Goal: Transaction & Acquisition: Purchase product/service

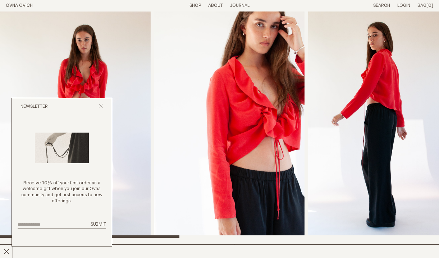
click at [100, 106] on icon "Close popup" at bounding box center [100, 105] width 5 height 5
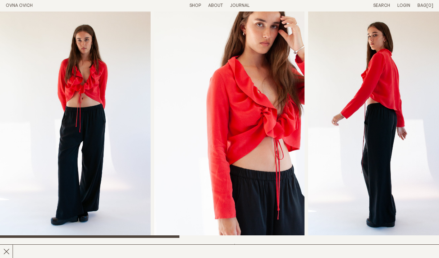
click at [197, 5] on link "Shop" at bounding box center [194, 5] width 11 height 5
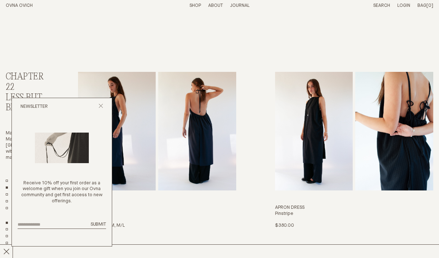
click at [102, 108] on icon "Close popup" at bounding box center [100, 105] width 5 height 5
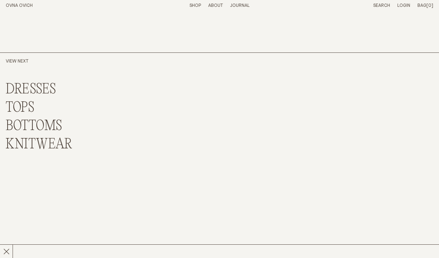
scroll to position [1601, 0]
click at [45, 118] on link "BOTTOMS" at bounding box center [34, 125] width 56 height 15
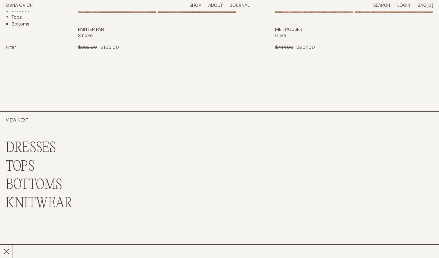
scroll to position [971, 0]
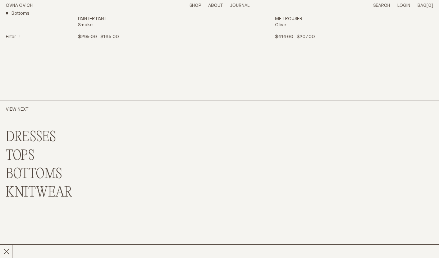
click at [30, 148] on link "TOPS" at bounding box center [20, 155] width 29 height 15
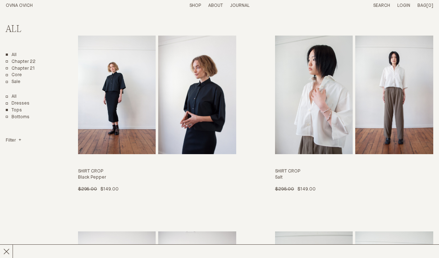
scroll to position [624, 0]
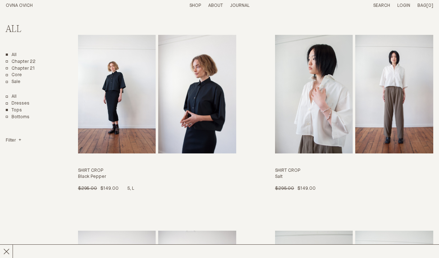
click at [212, 120] on img "Shirt Crop" at bounding box center [197, 94] width 78 height 119
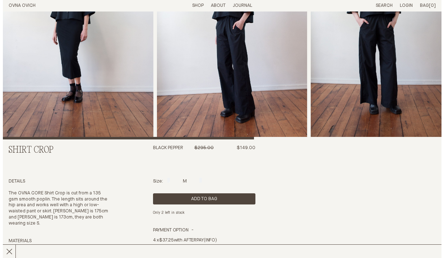
scroll to position [99, 0]
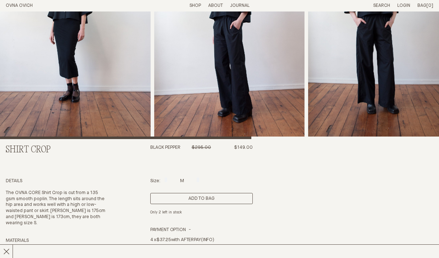
click at [203, 197] on button "Add to Bag" at bounding box center [201, 198] width 102 height 11
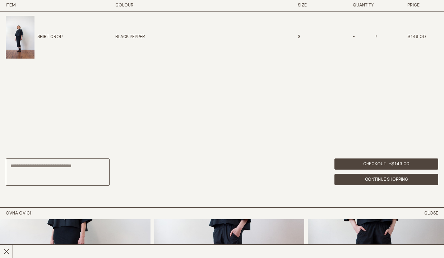
click at [378, 178] on link "Continue Shopping" at bounding box center [386, 179] width 104 height 11
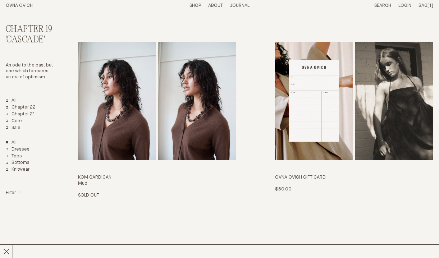
scroll to position [1203, 0]
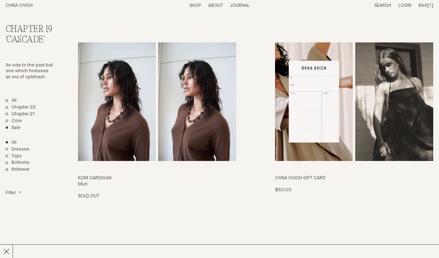
click at [16, 125] on link "Sale" at bounding box center [13, 128] width 15 height 6
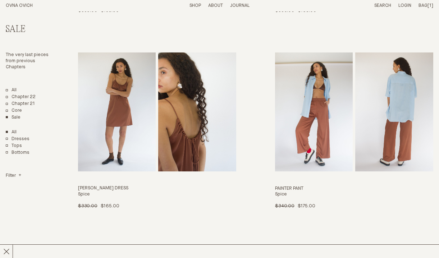
scroll to position [412, 0]
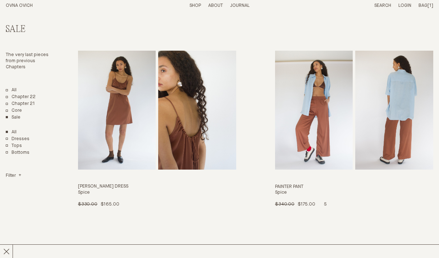
click at [313, 121] on img "Painter Pant" at bounding box center [314, 110] width 78 height 119
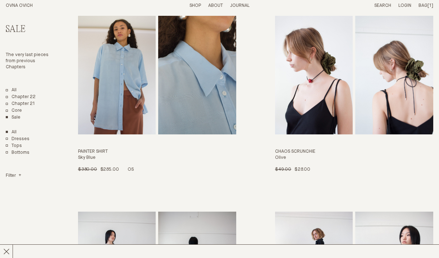
scroll to position [840, 0]
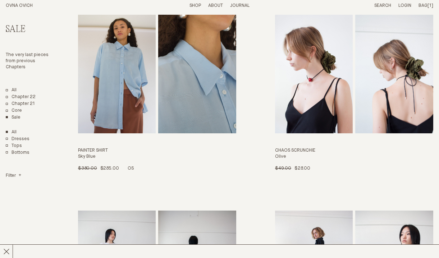
click at [120, 72] on img "Painter Shirt" at bounding box center [117, 74] width 78 height 119
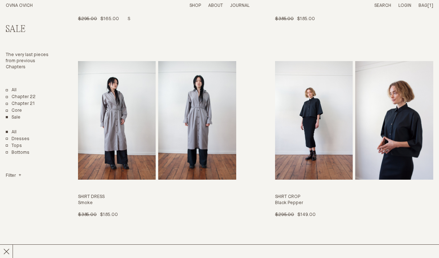
scroll to position [1185, 0]
click at [211, 94] on img "Shirt Dress" at bounding box center [197, 120] width 78 height 119
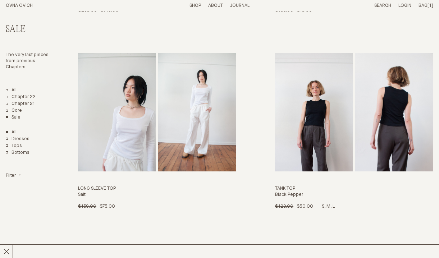
scroll to position [1588, 0]
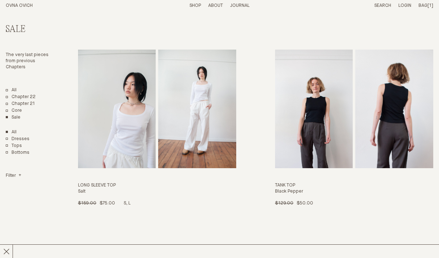
click at [175, 143] on img "Long Sleeve Top" at bounding box center [197, 109] width 78 height 119
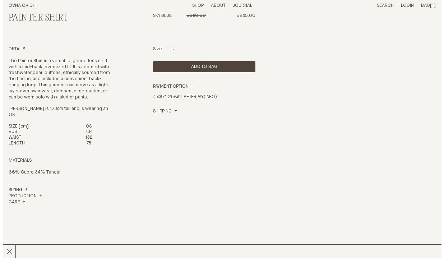
scroll to position [231, 0]
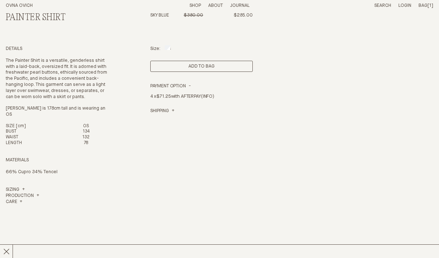
click at [184, 68] on button "Add to Bag" at bounding box center [201, 66] width 102 height 11
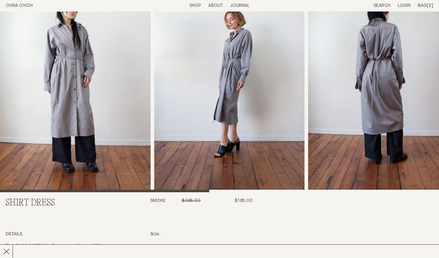
scroll to position [38, 0]
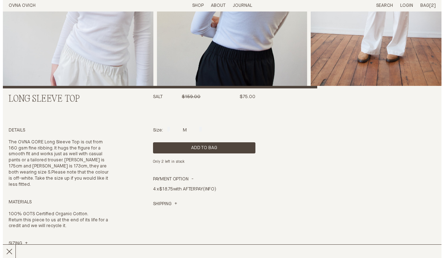
scroll to position [150, 0]
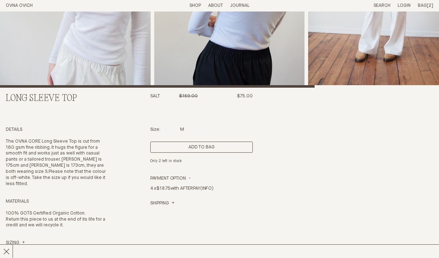
click at [174, 144] on button "Add to Bag" at bounding box center [201, 147] width 102 height 11
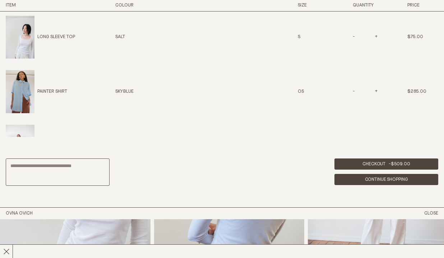
click at [385, 180] on link "Continue Shopping" at bounding box center [386, 179] width 104 height 11
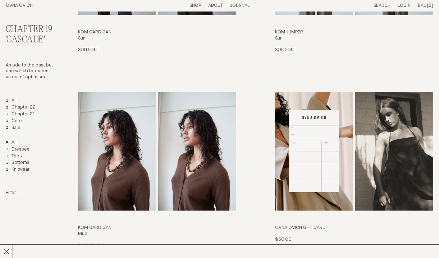
scroll to position [1153, 0]
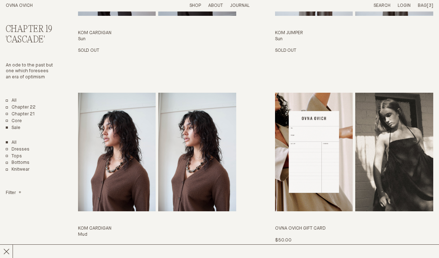
click at [13, 125] on link "Sale" at bounding box center [13, 128] width 15 height 6
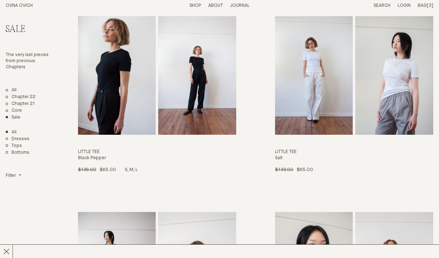
scroll to position [2015, 0]
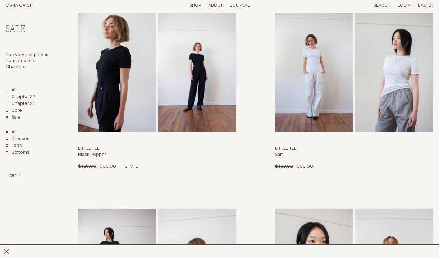
click at [179, 107] on img "Little Tee" at bounding box center [197, 72] width 78 height 119
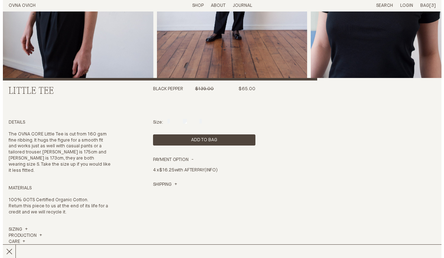
scroll to position [159, 0]
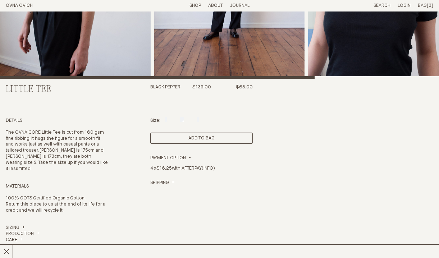
click at [180, 138] on button "Add to Bag" at bounding box center [201, 138] width 102 height 11
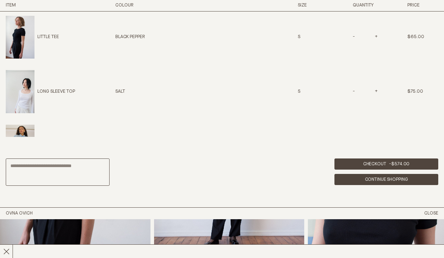
click at [389, 180] on link "Continue Shopping" at bounding box center [386, 179] width 104 height 11
